Goal: Task Accomplishment & Management: Use online tool/utility

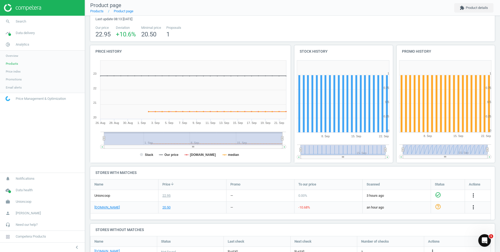
click at [17, 71] on span "Price index" at bounding box center [13, 71] width 15 height 4
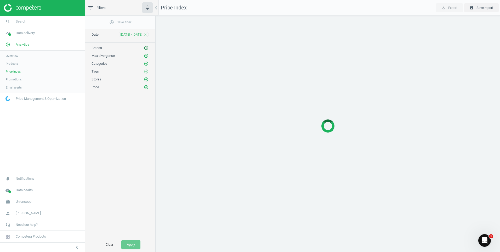
click at [145, 49] on icon "add_circle_outline" at bounding box center [146, 48] width 5 height 5
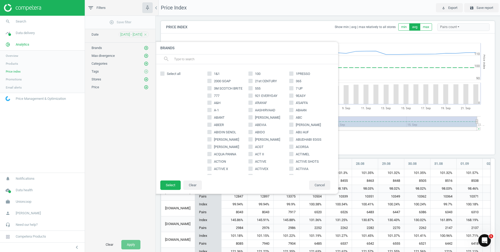
scroll to position [130, 338]
click at [307, 147] on span "ACORSA" at bounding box center [302, 146] width 15 height 5
click at [293, 147] on input "ACORSA" at bounding box center [291, 146] width 3 height 3
checkbox input "true"
click at [170, 185] on button "Select" at bounding box center [170, 184] width 20 height 9
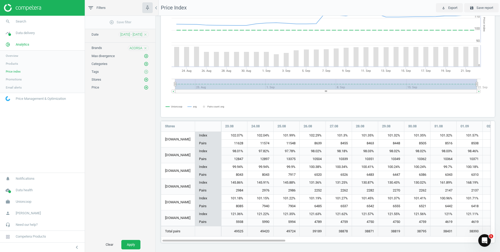
scroll to position [0, 0]
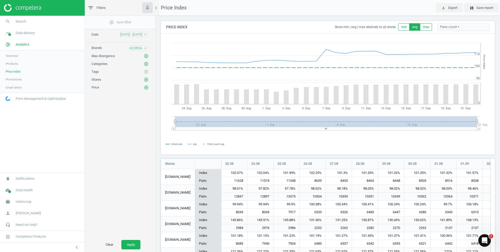
click at [120, 71] on div "Tags add_circle_outline" at bounding box center [120, 71] width 57 height 5
click at [16, 98] on span "Price Management & Optimization" at bounding box center [41, 98] width 50 height 5
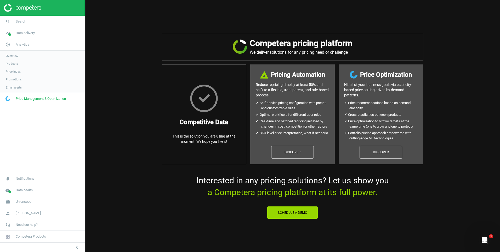
click at [8, 64] on span "Products" at bounding box center [12, 63] width 12 height 4
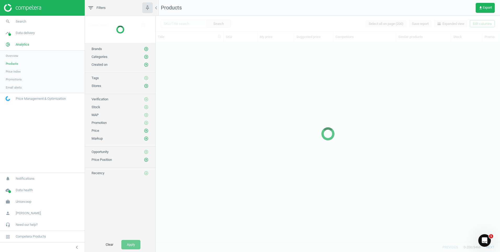
scroll to position [192, 341]
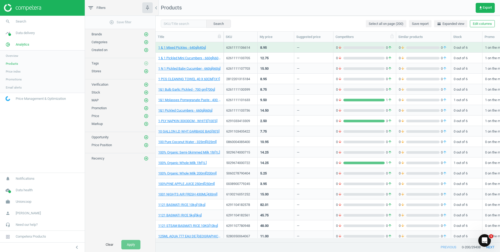
click at [369, 36] on div "Competitors" at bounding box center [365, 37] width 58 height 5
click at [145, 146] on icon "add_circle_outline" at bounding box center [146, 145] width 5 height 5
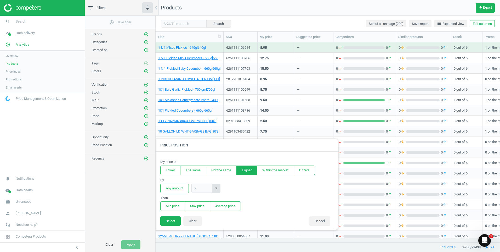
click at [242, 171] on button "Higher" at bounding box center [247, 169] width 21 height 9
click at [169, 223] on button "Select" at bounding box center [170, 220] width 20 height 9
click at [201, 187] on input "text" at bounding box center [202, 187] width 21 height 9
click at [144, 188] on div "add_circle_outline Save filter Brands add_circle_outline Categories add_circle_…" at bounding box center [120, 126] width 70 height 221
click at [168, 188] on button "Any amount" at bounding box center [174, 187] width 29 height 9
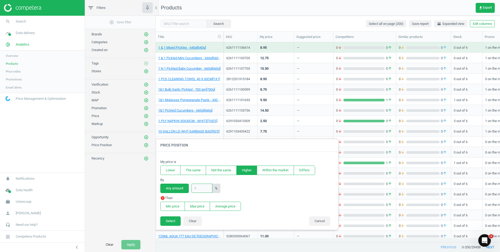
click at [206, 193] on div "%" at bounding box center [206, 187] width 29 height 9
type input "2"
click at [174, 223] on button "Select" at bounding box center [170, 220] width 20 height 9
click at [200, 208] on button "Max price" at bounding box center [197, 205] width 25 height 9
click at [172, 222] on button "Select" at bounding box center [170, 220] width 20 height 9
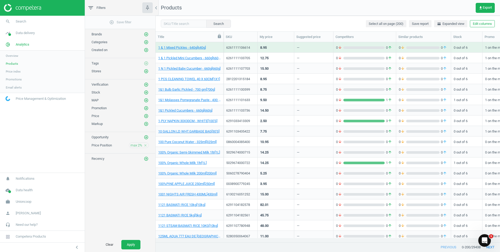
click at [220, 38] on icon at bounding box center [219, 36] width 3 height 4
click at [220, 36] on icon at bounding box center [219, 36] width 5 height 5
click at [147, 115] on icon "add_circle_outline" at bounding box center [146, 116] width 5 height 5
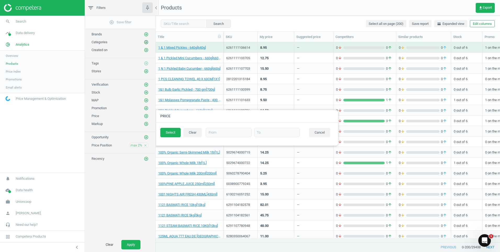
click at [146, 42] on icon "add_circle_outline" at bounding box center [146, 42] width 5 height 5
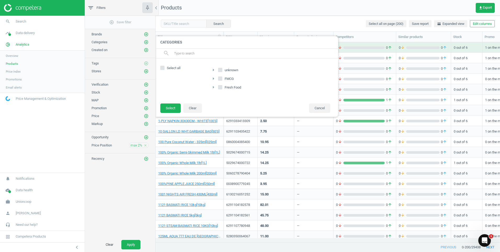
click at [221, 78] on input "FMCG" at bounding box center [220, 78] width 3 height 3
checkbox input "true"
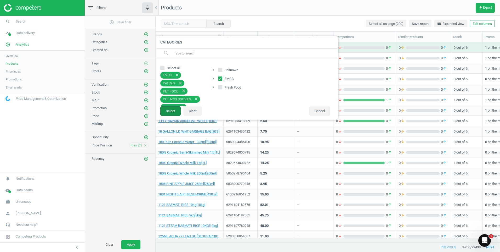
click at [168, 112] on button "Select" at bounding box center [170, 110] width 20 height 9
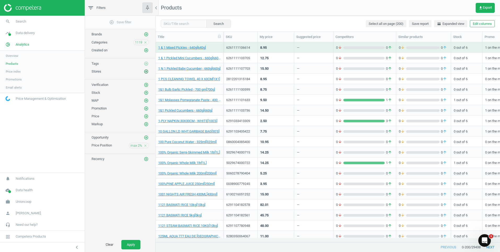
click at [145, 70] on icon "add_circle_outline" at bounding box center [146, 71] width 5 height 5
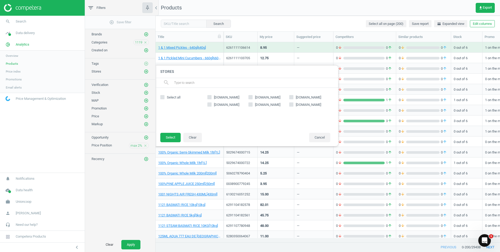
click at [210, 97] on input "[DOMAIN_NAME]" at bounding box center [209, 96] width 3 height 3
checkbox input "true"
click at [250, 97] on input "[DOMAIN_NAME]" at bounding box center [250, 96] width 3 height 3
checkbox input "true"
click at [175, 138] on button "Select" at bounding box center [170, 137] width 20 height 9
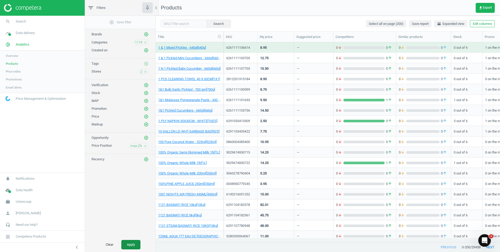
click at [135, 247] on button "Apply" at bounding box center [130, 244] width 19 height 9
